Goal: Task Accomplishment & Management: Use online tool/utility

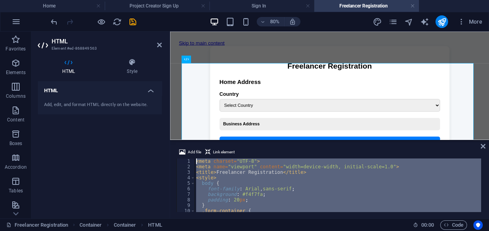
drag, startPoint x: 213, startPoint y: 202, endPoint x: 197, endPoint y: 144, distance: 60.2
click at [197, 144] on div "Add file Link element 1 2 3 4 5 6 7 8 9 10 11 < meta charset = "UTF-8" > < meta…" at bounding box center [329, 179] width 319 height 77
type textarea "<meta charset="UTF-8"> <meta name="viewport" content="width=device-width, initi…"
paste textarea
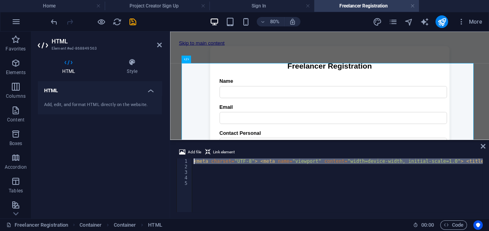
drag, startPoint x: 481, startPoint y: 159, endPoint x: 185, endPoint y: 162, distance: 296.4
click at [185, 162] on div "1 2 3 4 5 < meta charset = "UTF-8" > < meta name = "viewport" content = "width=…" at bounding box center [329, 185] width 306 height 54
paste textarea
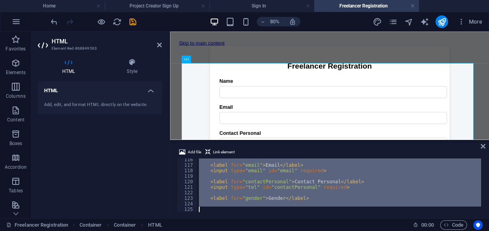
scroll to position [652, 0]
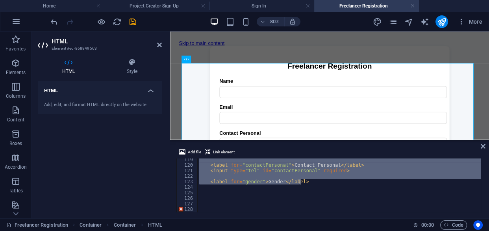
drag, startPoint x: 196, startPoint y: 160, endPoint x: 303, endPoint y: 183, distance: 109.1
click at [303, 183] on div "< label for = "contactPersonal" > Contact Personal </ label > < input type = "t…" at bounding box center [339, 189] width 284 height 65
type textarea "<label for="gender">Gender</label>"
paste textarea
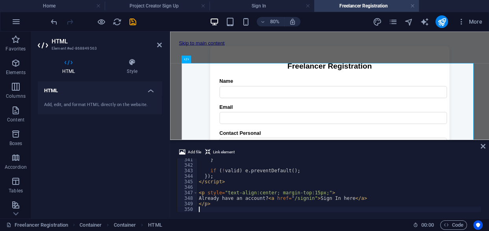
click at [132, 154] on div "HTML Add, edit, and format HTML directly on the website." at bounding box center [100, 146] width 124 height 131
click at [131, 20] on icon "save" at bounding box center [132, 21] width 9 height 9
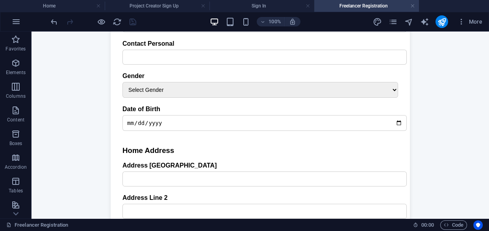
scroll to position [0, 0]
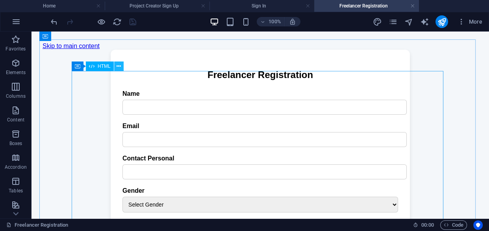
click at [119, 66] on icon at bounding box center [119, 66] width 4 height 8
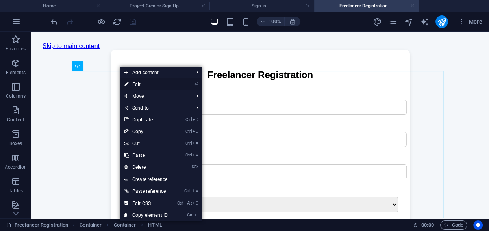
click at [147, 84] on link "⏎ Edit" at bounding box center [146, 84] width 53 height 12
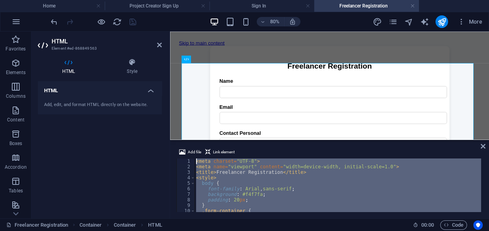
drag, startPoint x: 220, startPoint y: 205, endPoint x: 195, endPoint y: 146, distance: 64.3
click at [195, 146] on div "Add file Link element 1 2 3 4 5 6 7 8 9 10 11 < meta charset = "UTF-8" > < meta…" at bounding box center [329, 179] width 319 height 77
type textarea "<meta charset="UTF-8"> <meta name="viewport" content="width=device-width, initi…"
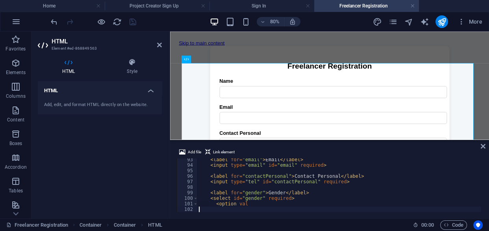
scroll to position [508, 0]
click at [162, 157] on div "HTML Style HTML Add, edit, and format HTML directly on the website. Preset Elem…" at bounding box center [99, 135] width 137 height 166
drag, startPoint x: 130, startPoint y: 22, endPoint x: 86, endPoint y: 121, distance: 108.8
click at [130, 22] on icon "save" at bounding box center [132, 21] width 9 height 9
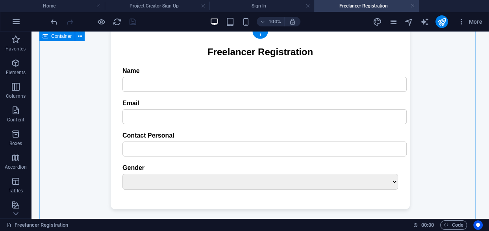
scroll to position [0, 0]
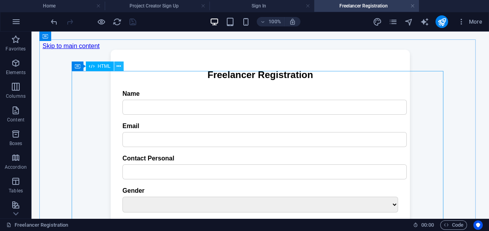
click at [118, 66] on icon at bounding box center [119, 66] width 4 height 8
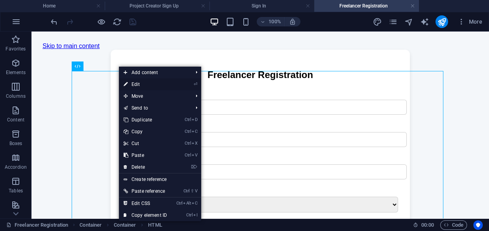
click at [141, 84] on link "⏎ Edit" at bounding box center [145, 84] width 53 height 12
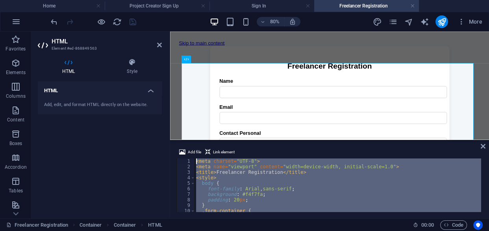
drag, startPoint x: 248, startPoint y: 173, endPoint x: 194, endPoint y: 160, distance: 55.9
click at [194, 160] on div "1 2 3 4 5 6 7 8 9 10 11 < meta charset = "UTF-8" > < meta name = "viewport" con…" at bounding box center [329, 185] width 306 height 54
type textarea "<meta charset="UTF-8"> <meta name="viewport" content="width=device-width, initi…"
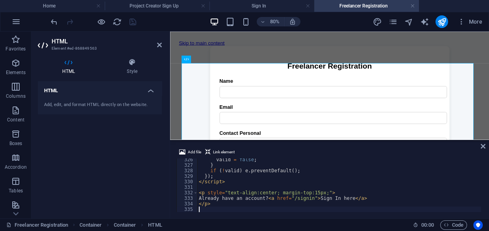
click at [154, 159] on div "HTML Add, edit, and format HTML directly on the website." at bounding box center [100, 146] width 124 height 131
click at [131, 22] on icon "save" at bounding box center [132, 21] width 9 height 9
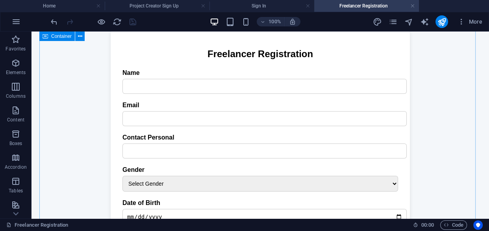
scroll to position [0, 0]
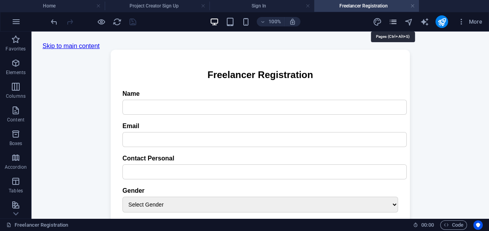
click at [393, 22] on icon "pages" at bounding box center [392, 21] width 9 height 9
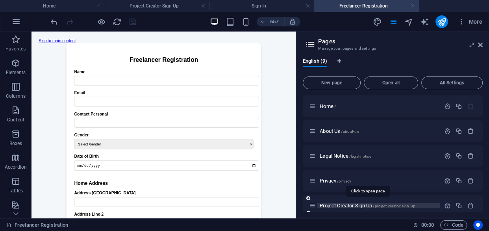
click at [362, 205] on span "Project Creator Sign Up /project-creator-sign-up" at bounding box center [368, 205] width 96 height 6
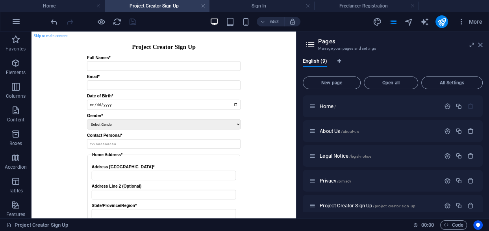
click at [480, 42] on icon at bounding box center [480, 45] width 5 height 6
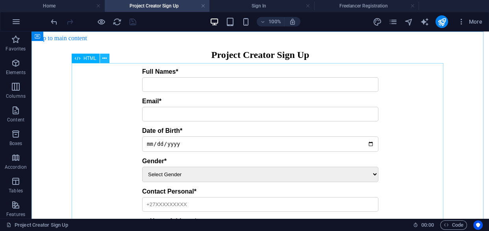
click at [106, 58] on icon at bounding box center [104, 58] width 4 height 8
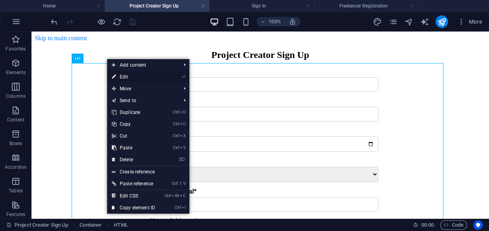
click at [128, 78] on link "⏎ Edit" at bounding box center [133, 77] width 53 height 12
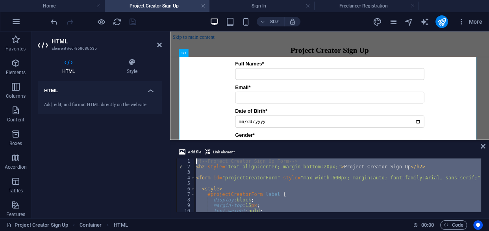
drag, startPoint x: 216, startPoint y: 204, endPoint x: 196, endPoint y: 157, distance: 49.9
click at [196, 157] on div "Add file Link element 1 2 3 4 5 6 7 8 9 10 11 12 <!-- Project Creator Sign Up F…" at bounding box center [329, 179] width 306 height 65
type textarea "<!-- Project Creator Sign Up Form --> <h2 style="text-align:center; margin-bott…"
paste textarea
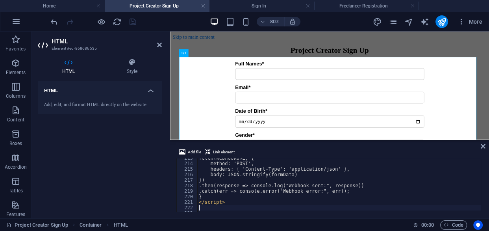
scroll to position [1172, 0]
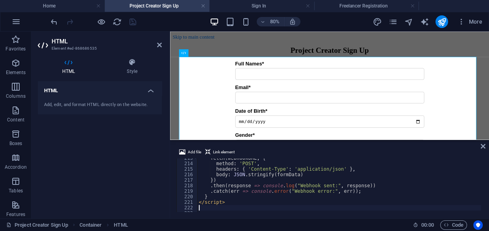
click at [142, 144] on div "HTML Add, edit, and format HTML directly on the website." at bounding box center [100, 146] width 124 height 131
click at [132, 20] on icon "save" at bounding box center [132, 21] width 9 height 9
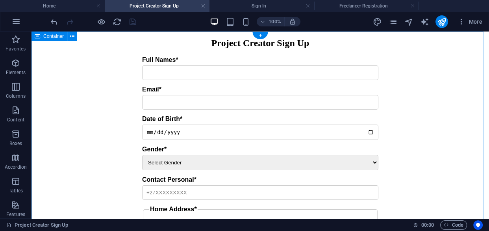
scroll to position [0, 0]
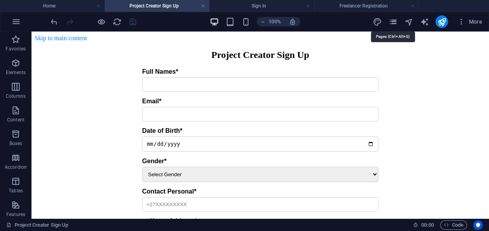
click at [392, 22] on icon "pages" at bounding box center [392, 21] width 9 height 9
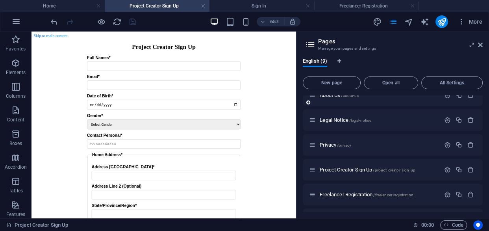
scroll to position [71, 0]
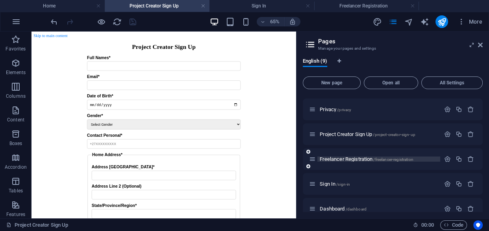
click at [350, 158] on span "Freelancer Registration /freelancer-registration" at bounding box center [367, 159] width 94 height 6
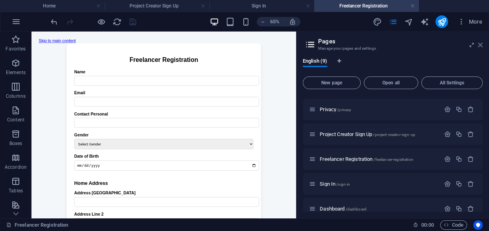
drag, startPoint x: 480, startPoint y: 46, endPoint x: 437, endPoint y: 18, distance: 51.9
click at [480, 46] on icon at bounding box center [480, 45] width 5 height 6
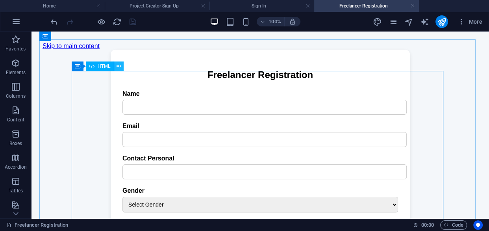
click at [119, 67] on icon at bounding box center [119, 66] width 4 height 8
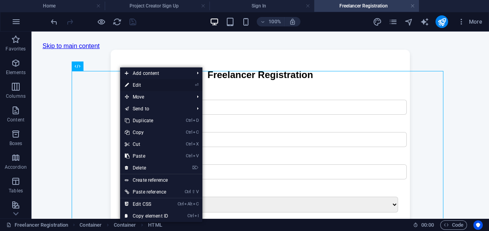
click at [134, 85] on link "⏎ Edit" at bounding box center [146, 85] width 53 height 12
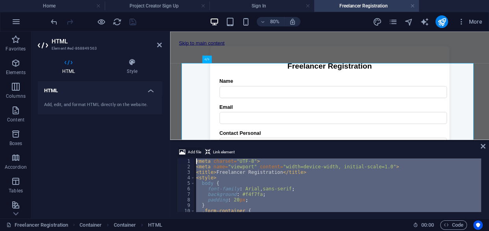
scroll to position [0, 0]
drag, startPoint x: 215, startPoint y: 205, endPoint x: 193, endPoint y: 150, distance: 58.6
click at [193, 150] on div "Add file Link element 1 2 3 4 5 6 7 8 9 10 11 12 < meta charset = "UTF-8" > < m…" at bounding box center [329, 179] width 306 height 65
type textarea "<meta charset="UTF-8"> <meta name="viewport" content="width=device-width, initi…"
paste textarea
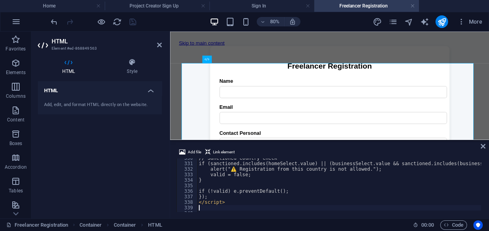
scroll to position [1816, 0]
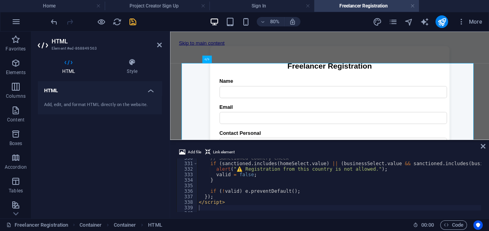
click at [161, 139] on div "HTML Add, edit, and format HTML directly on the website." at bounding box center [100, 146] width 124 height 131
click at [131, 21] on icon "save" at bounding box center [132, 21] width 9 height 9
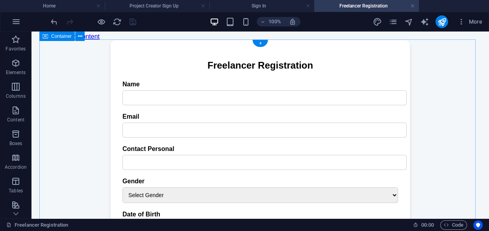
scroll to position [0, 0]
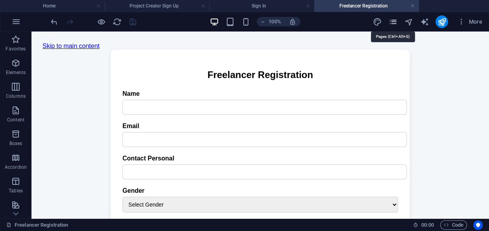
click at [392, 23] on icon "pages" at bounding box center [392, 21] width 9 height 9
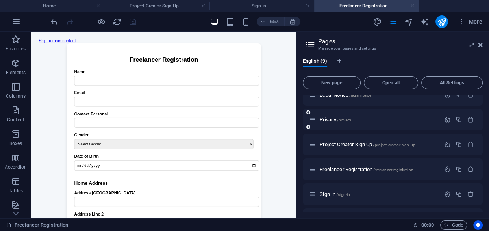
scroll to position [71, 0]
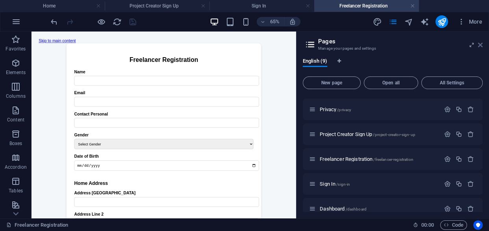
click at [479, 44] on icon at bounding box center [480, 45] width 5 height 6
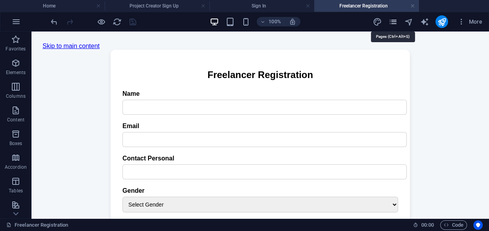
click at [393, 22] on icon "pages" at bounding box center [392, 21] width 9 height 9
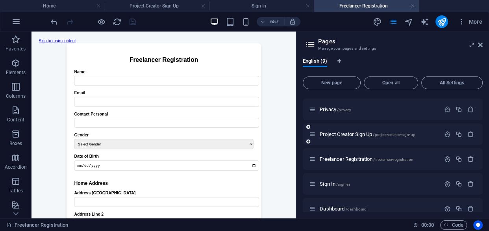
scroll to position [106, 0]
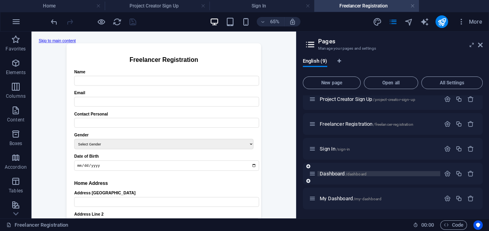
click at [337, 171] on span "Dashboard /dashboard" at bounding box center [343, 173] width 47 height 6
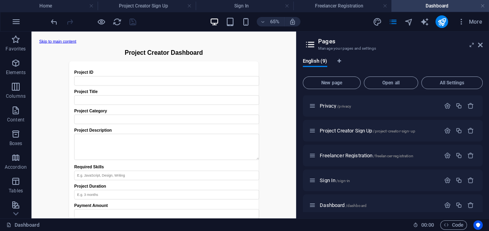
scroll to position [0, 0]
drag, startPoint x: 480, startPoint y: 46, endPoint x: 133, endPoint y: 82, distance: 349.5
click at [480, 46] on icon at bounding box center [480, 45] width 5 height 6
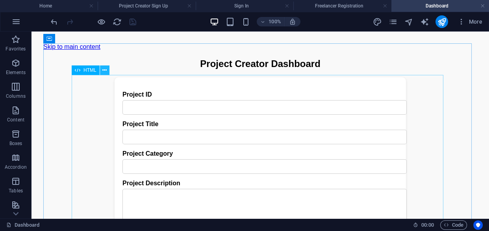
click at [104, 70] on icon at bounding box center [104, 70] width 4 height 8
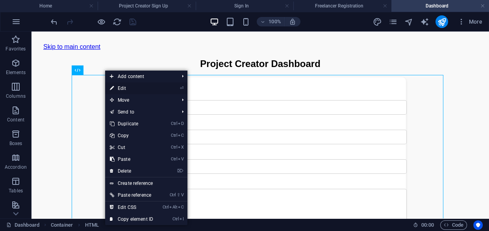
click at [125, 87] on link "⏎ Edit" at bounding box center [131, 88] width 53 height 12
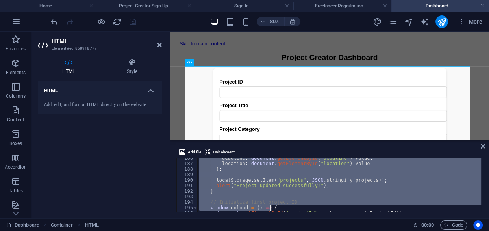
scroll to position [1061, 0]
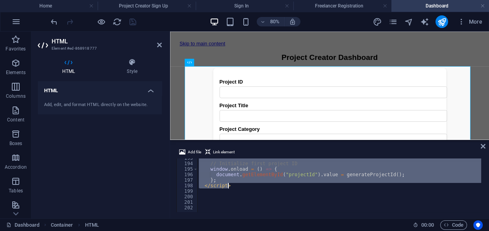
drag, startPoint x: 195, startPoint y: 161, endPoint x: 234, endPoint y: 185, distance: 45.6
click at [234, 185] on div "// Initialize first project ID window . onload = ( ) => { document . getElement…" at bounding box center [342, 186] width 290 height 63
type textarea "}; </script>"
click at [133, 147] on div "HTML Add, edit, and format HTML directly on the website." at bounding box center [100, 146] width 124 height 131
click at [150, 133] on div "HTML Add, edit, and format HTML directly on the website." at bounding box center [100, 146] width 124 height 131
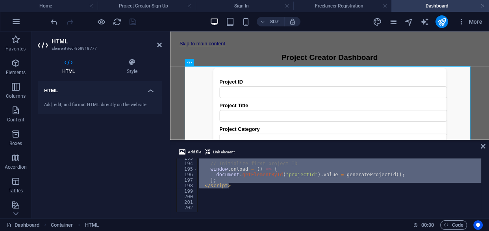
click at [150, 133] on div "HTML Add, edit, and format HTML directly on the website." at bounding box center [100, 146] width 124 height 131
drag, startPoint x: 159, startPoint y: 44, endPoint x: 119, endPoint y: 54, distance: 41.2
click at [159, 44] on icon at bounding box center [159, 45] width 5 height 6
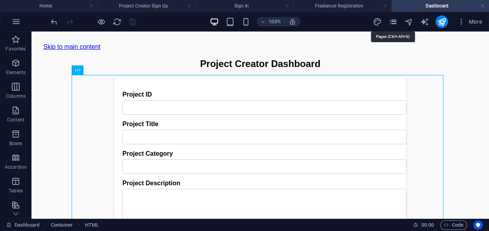
click at [392, 22] on icon "pages" at bounding box center [392, 21] width 9 height 9
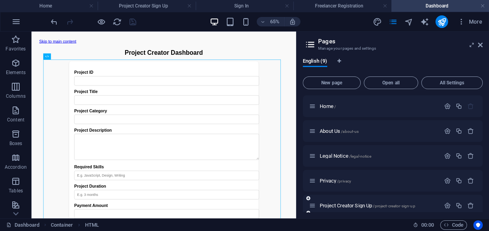
scroll to position [106, 0]
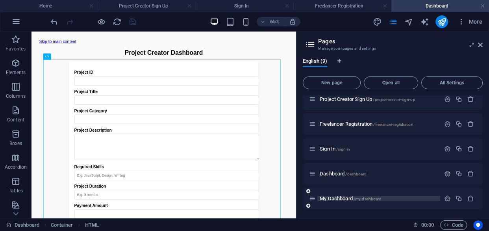
click at [359, 198] on span "/my-dashboard" at bounding box center [368, 198] width 28 height 4
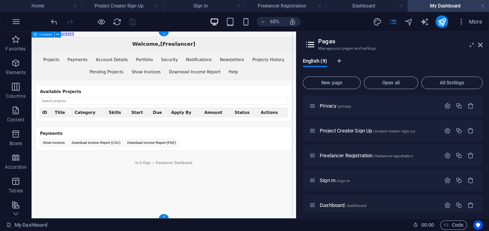
scroll to position [0, 0]
click at [480, 44] on icon at bounding box center [480, 45] width 5 height 6
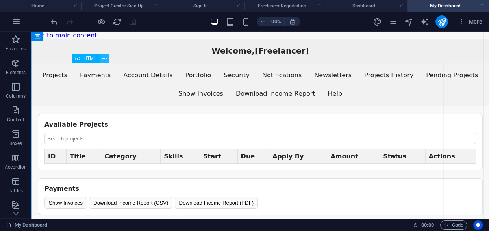
click at [105, 58] on icon at bounding box center [104, 58] width 4 height 8
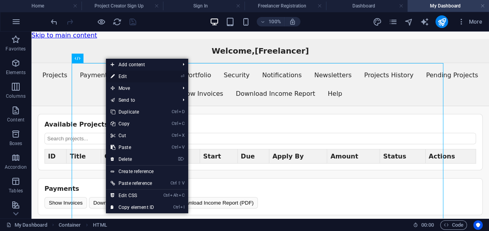
click at [130, 75] on link "⏎ Edit" at bounding box center [132, 76] width 53 height 12
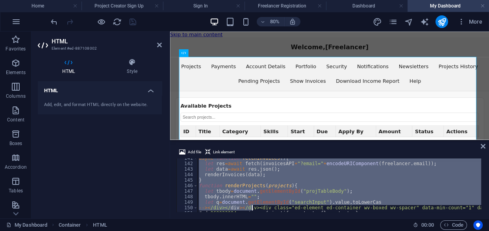
scroll to position [796, 0]
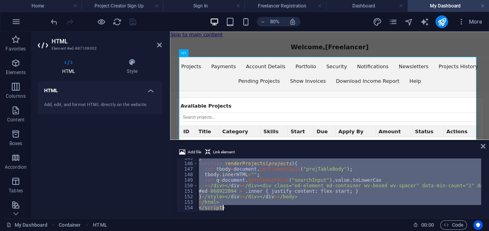
drag, startPoint x: 195, startPoint y: 162, endPoint x: 255, endPoint y: 228, distance: 88.3
click at [255, 218] on section "Favorites Elements Columns Content Boxes Accordion Tables Features Images Slide…" at bounding box center [244, 124] width 489 height 187
type textarea "function renderProjects(projects){"
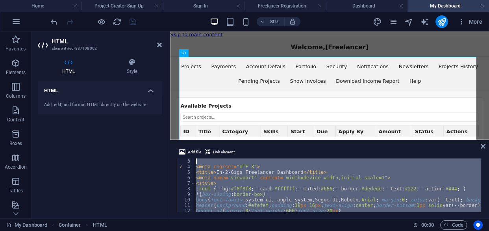
scroll to position [0, 0]
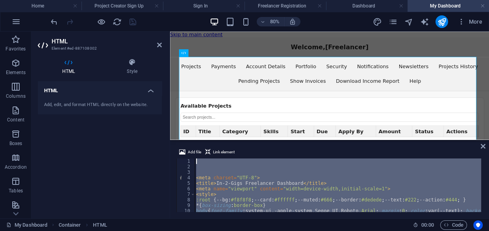
drag, startPoint x: 228, startPoint y: 208, endPoint x: 193, endPoint y: 142, distance: 74.8
click at [193, 142] on div "Add file Link element function renderProjects(projects){ 1 2 3 4 5 6 7 8 9 10 1…" at bounding box center [329, 179] width 319 height 77
paste textarea
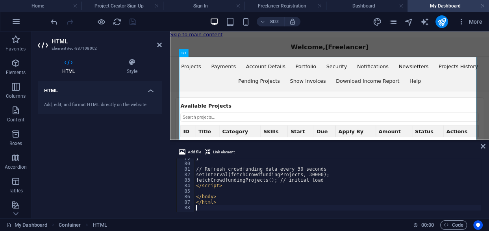
scroll to position [433, 0]
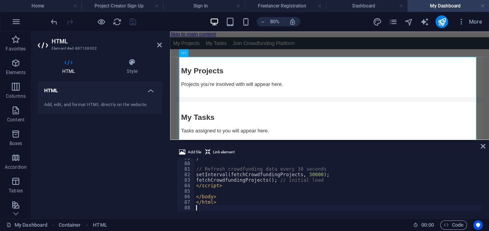
click at [143, 166] on div "HTML Add, edit, and format HTML directly on the website." at bounding box center [100, 146] width 124 height 131
click at [131, 20] on icon "save" at bounding box center [132, 21] width 9 height 9
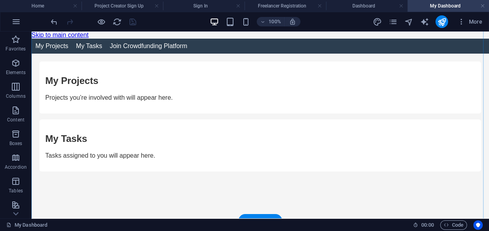
scroll to position [13, 0]
click at [105, 46] on icon at bounding box center [104, 45] width 4 height 8
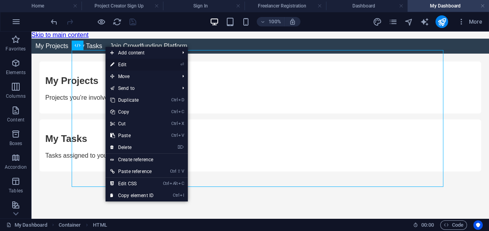
click at [126, 65] on link "⏎ Edit" at bounding box center [132, 65] width 53 height 12
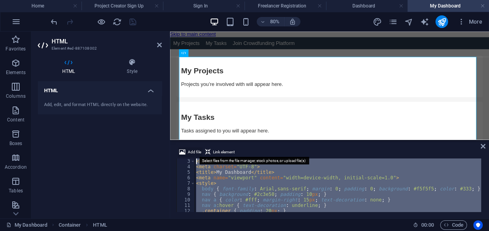
scroll to position [0, 0]
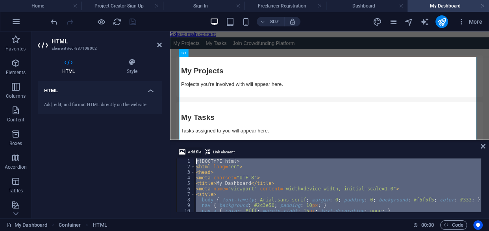
drag, startPoint x: 228, startPoint y: 201, endPoint x: 191, endPoint y: 155, distance: 59.3
click at [191, 155] on div "Add file Link element 1 2 3 4 5 6 7 8 9 10 11 12 <! DOCTYPE html > < html lang …" at bounding box center [329, 179] width 306 height 65
type textarea "<!DOCTYPE html> <html lang="en">"
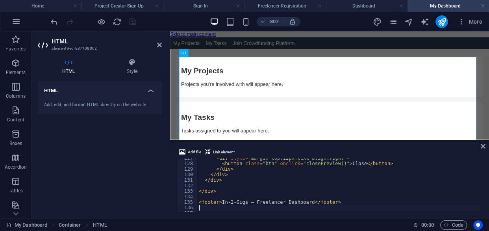
scroll to position [697, 0]
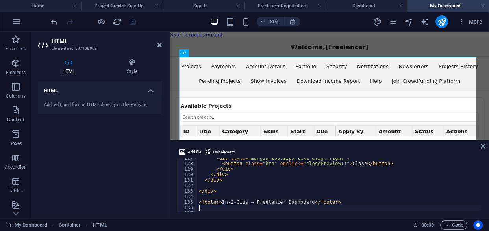
click at [124, 152] on div "HTML Add, edit, and format HTML directly on the website." at bounding box center [100, 146] width 124 height 131
drag, startPoint x: 130, startPoint y: 21, endPoint x: 108, endPoint y: 116, distance: 97.5
click at [130, 21] on icon "save" at bounding box center [132, 21] width 9 height 9
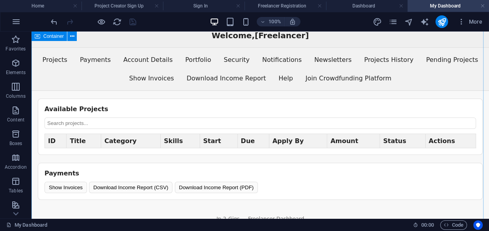
scroll to position [0, 0]
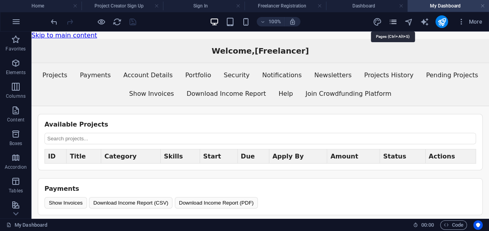
click at [392, 23] on icon "pages" at bounding box center [392, 21] width 9 height 9
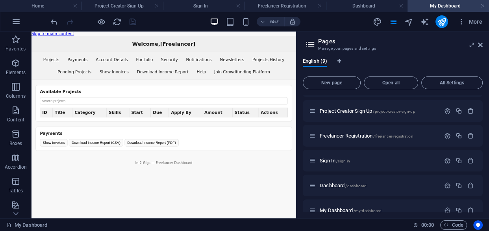
scroll to position [106, 0]
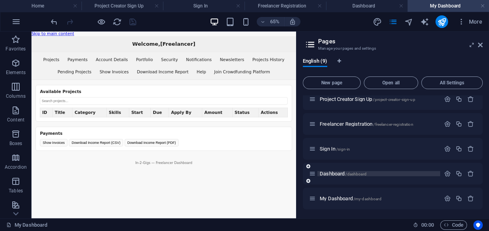
click at [343, 172] on span "Dashboard /dashboard" at bounding box center [343, 173] width 47 height 6
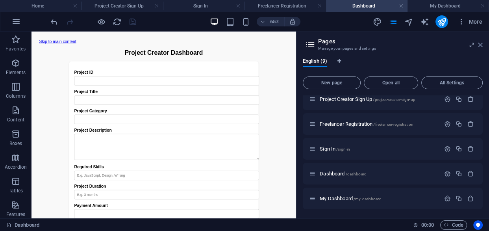
click at [480, 46] on icon at bounding box center [480, 45] width 5 height 6
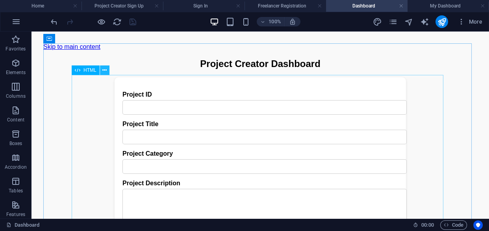
click at [104, 68] on icon at bounding box center [104, 70] width 4 height 8
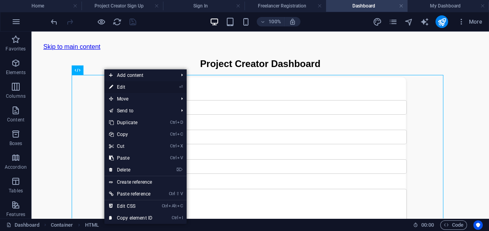
click at [123, 86] on link "⏎ Edit" at bounding box center [130, 87] width 53 height 12
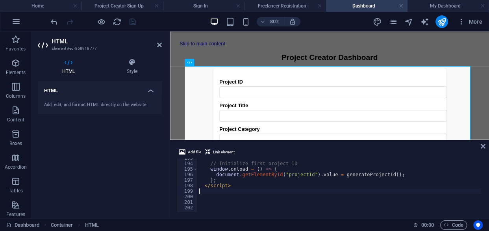
click at [232, 190] on div "// Initialize first project ID window . onload = ( ) => { document . getElement…" at bounding box center [342, 186] width 290 height 63
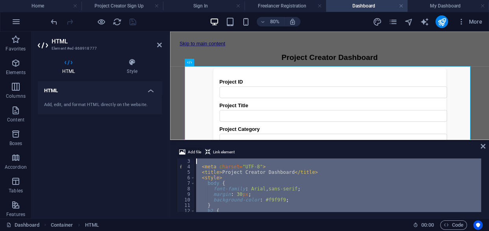
scroll to position [0, 0]
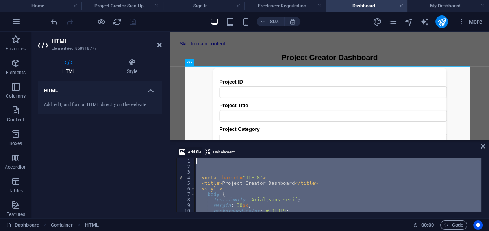
drag, startPoint x: 230, startPoint y: 185, endPoint x: 195, endPoint y: 151, distance: 47.9
click at [195, 151] on div "Add file Link element 1 2 3 4 5 6 7 8 9 10 11 12 < meta charset = "UTF-8" > < t…" at bounding box center [329, 179] width 306 height 65
click at [159, 42] on icon at bounding box center [159, 45] width 5 height 6
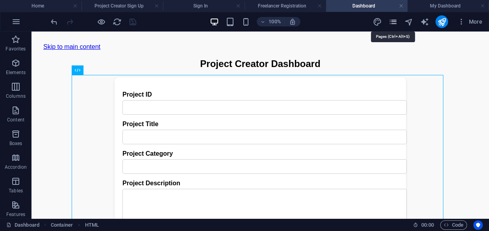
click at [392, 20] on icon "pages" at bounding box center [392, 21] width 9 height 9
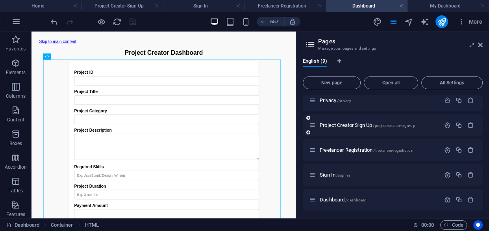
scroll to position [106, 0]
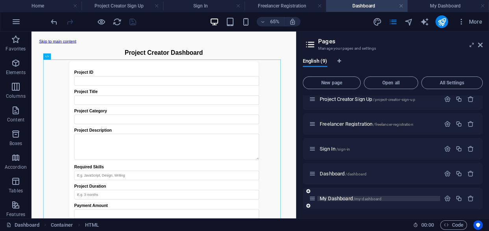
click at [354, 198] on span "My Dashboard /my-dashboard" at bounding box center [350, 198] width 61 height 6
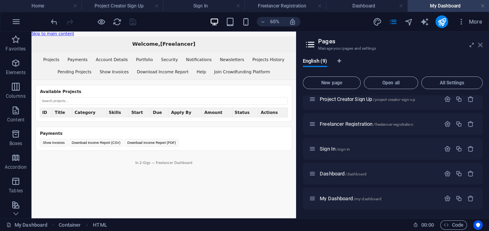
drag, startPoint x: 480, startPoint y: 43, endPoint x: 348, endPoint y: 92, distance: 141.5
click at [480, 43] on icon at bounding box center [480, 45] width 5 height 6
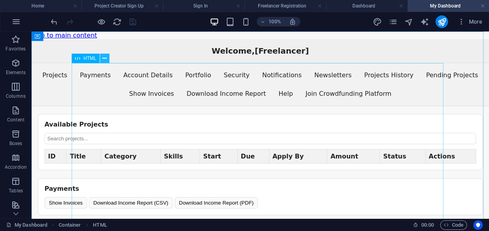
click at [105, 57] on icon at bounding box center [104, 58] width 4 height 8
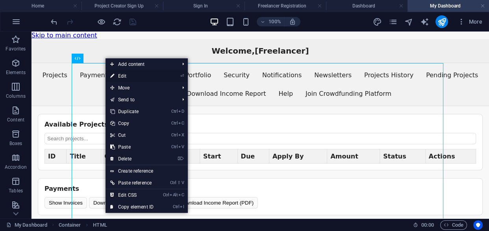
click at [127, 76] on link "⏎ Edit" at bounding box center [132, 76] width 53 height 12
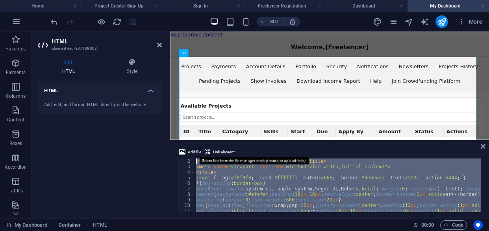
scroll to position [0, 0]
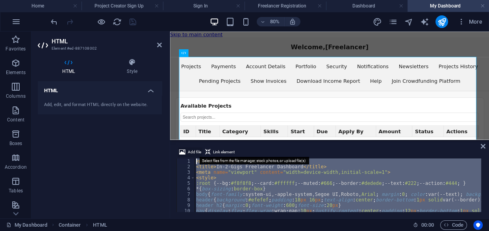
drag, startPoint x: 339, startPoint y: 195, endPoint x: 196, endPoint y: 150, distance: 150.4
click at [196, 150] on div "Add file Link element 1 2 3 4 5 6 7 8 9 10 11 12 < meta charset = "UTF-8" > < t…" at bounding box center [329, 179] width 306 height 65
type textarea "<meta charset="UTF-8"> <title>In-2-Gigs Freelancer Dashboard</title>"
